Goal: Information Seeking & Learning: Check status

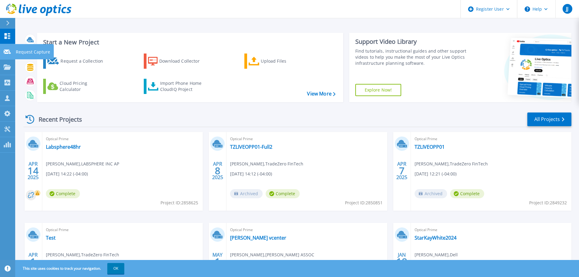
click at [3, 50] on link "Request Capture Request Capture" at bounding box center [7, 52] width 15 height 16
click at [6, 64] on link "Projects Projects" at bounding box center [7, 68] width 15 height 16
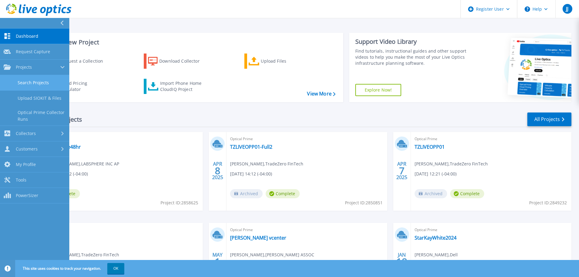
click at [33, 83] on link "Search Projects" at bounding box center [34, 83] width 69 height 16
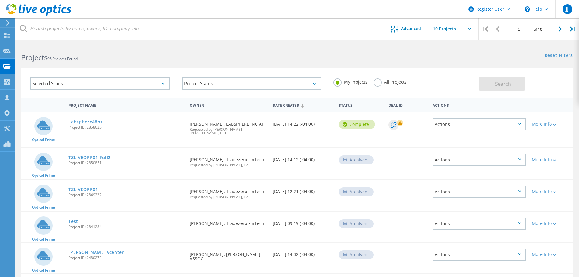
drag, startPoint x: 103, startPoint y: 86, endPoint x: 108, endPoint y: 86, distance: 5.5
click at [103, 86] on div "Selected Scans" at bounding box center [100, 83] width 140 height 13
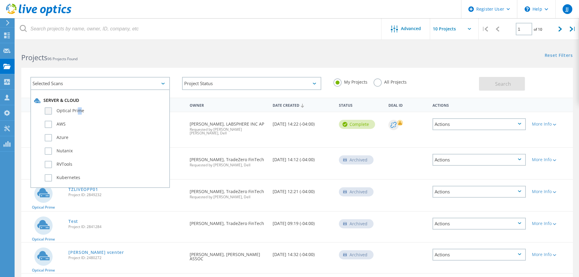
drag, startPoint x: 78, startPoint y: 109, endPoint x: 81, endPoint y: 110, distance: 3.1
click at [78, 109] on label "Optical Prime" at bounding box center [106, 110] width 122 height 7
drag, startPoint x: 45, startPoint y: 110, endPoint x: 66, endPoint y: 110, distance: 21.0
click at [46, 110] on label "Optical Prime" at bounding box center [106, 110] width 122 height 7
click at [0, 0] on input "Optical Prime" at bounding box center [0, 0] width 0 height 0
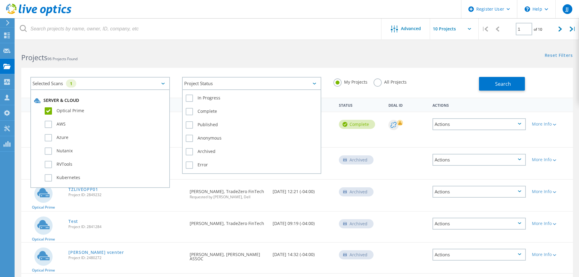
click at [249, 81] on div "Project Status" at bounding box center [252, 83] width 140 height 13
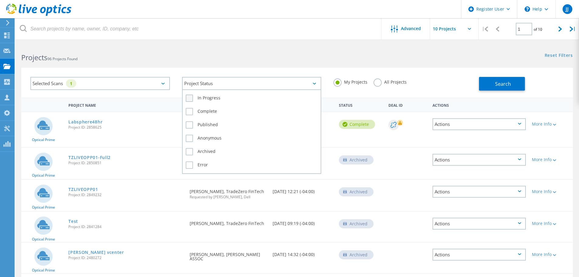
click at [206, 97] on label "In Progress" at bounding box center [252, 98] width 132 height 7
click at [0, 0] on input "In Progress" at bounding box center [0, 0] width 0 height 0
drag, startPoint x: 205, startPoint y: 111, endPoint x: 218, endPoint y: 107, distance: 13.1
click at [206, 110] on label "Complete" at bounding box center [252, 111] width 132 height 7
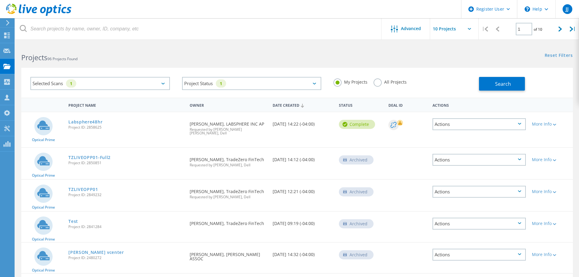
click at [377, 84] on label "All Projects" at bounding box center [390, 81] width 33 height 6
click at [0, 0] on input "All Projects" at bounding box center [0, 0] width 0 height 0
click at [488, 82] on button "Search" at bounding box center [502, 84] width 46 height 14
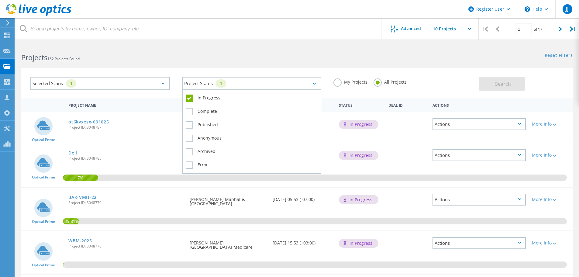
click at [261, 85] on div "Project Status 1" at bounding box center [252, 83] width 140 height 13
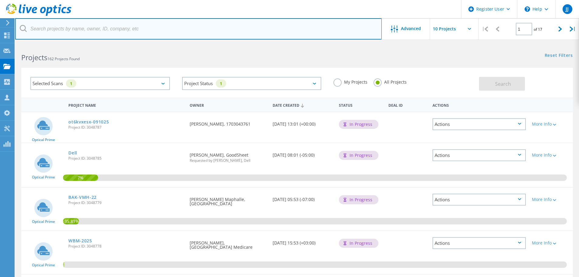
click at [120, 25] on input "text" at bounding box center [198, 28] width 367 height 21
click at [121, 26] on input "text" at bounding box center [198, 28] width 367 height 21
paste input "rprofitt@mackmolding.com"
type input "rprofitt@mackmolding.com"
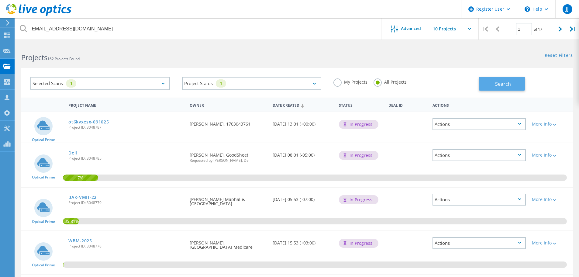
click at [500, 82] on span "Search" at bounding box center [503, 84] width 16 height 7
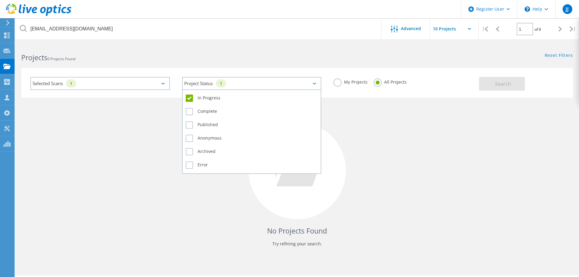
click at [252, 84] on div "Project Status 1" at bounding box center [252, 83] width 140 height 13
drag, startPoint x: 208, startPoint y: 99, endPoint x: 205, endPoint y: 104, distance: 5.6
click at [208, 99] on label "In Progress" at bounding box center [252, 98] width 132 height 7
click at [0, 0] on input "In Progress" at bounding box center [0, 0] width 0 height 0
click at [189, 112] on label "Complete" at bounding box center [252, 111] width 132 height 7
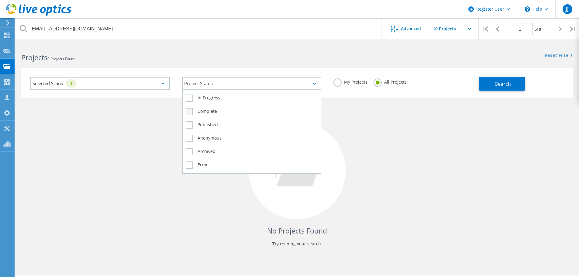
click at [0, 0] on input "Complete" at bounding box center [0, 0] width 0 height 0
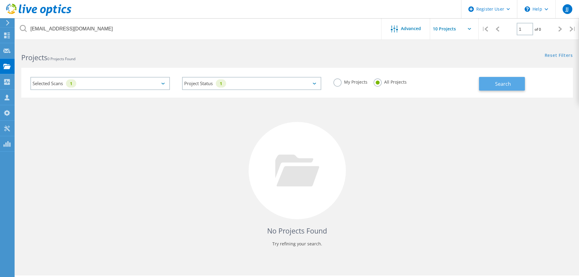
click at [512, 81] on button "Search" at bounding box center [502, 84] width 46 height 14
click at [144, 80] on div "Selected Scans 1" at bounding box center [100, 83] width 140 height 13
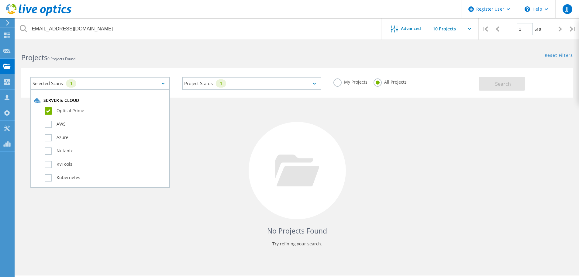
click at [334, 124] on div "No Projects Found Try refining your search." at bounding box center [297, 176] width 552 height 157
